Goal: Information Seeking & Learning: Learn about a topic

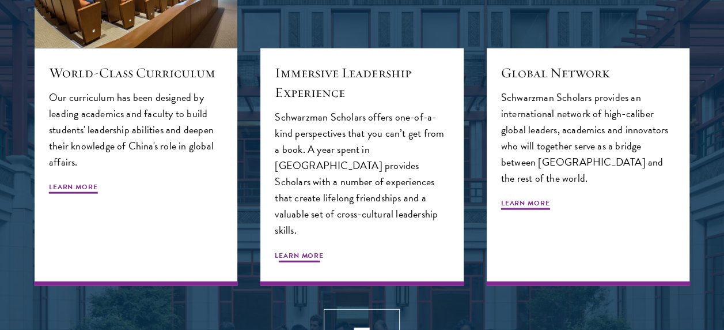
scroll to position [1229, 0]
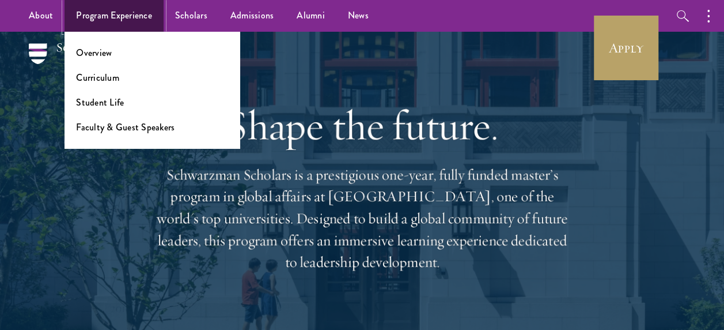
click at [142, 14] on link "Program Experience" at bounding box center [114, 16] width 99 height 32
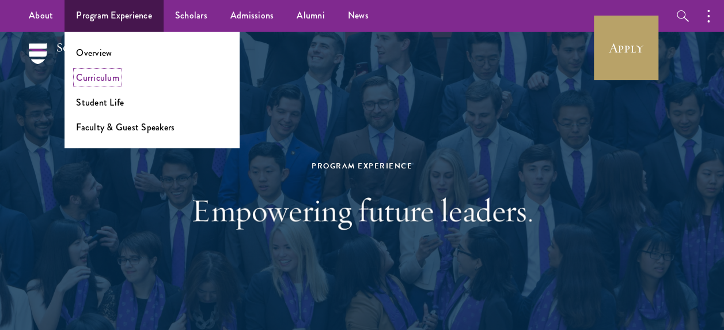
click at [111, 80] on link "Curriculum" at bounding box center [97, 77] width 43 height 13
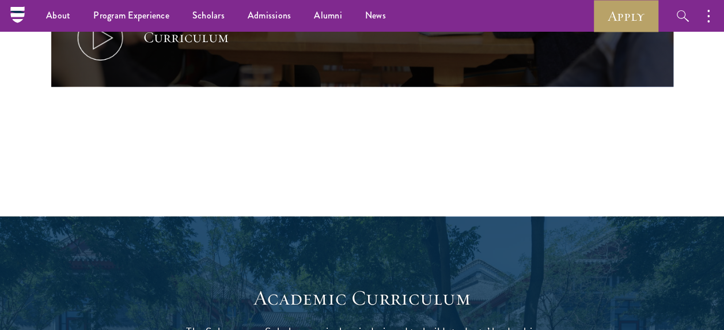
scroll to position [718, 0]
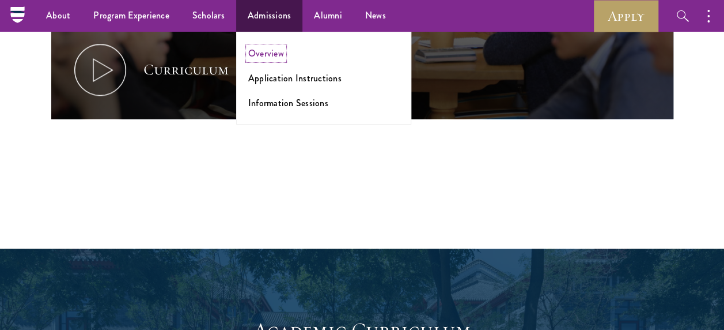
click at [280, 55] on link "Overview" at bounding box center [266, 53] width 36 height 13
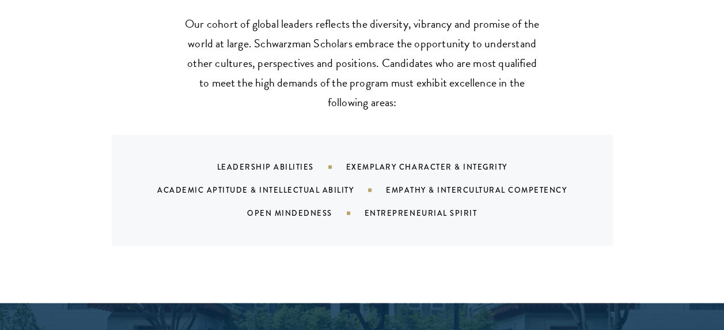
scroll to position [1125, 0]
